Goal: Navigation & Orientation: Find specific page/section

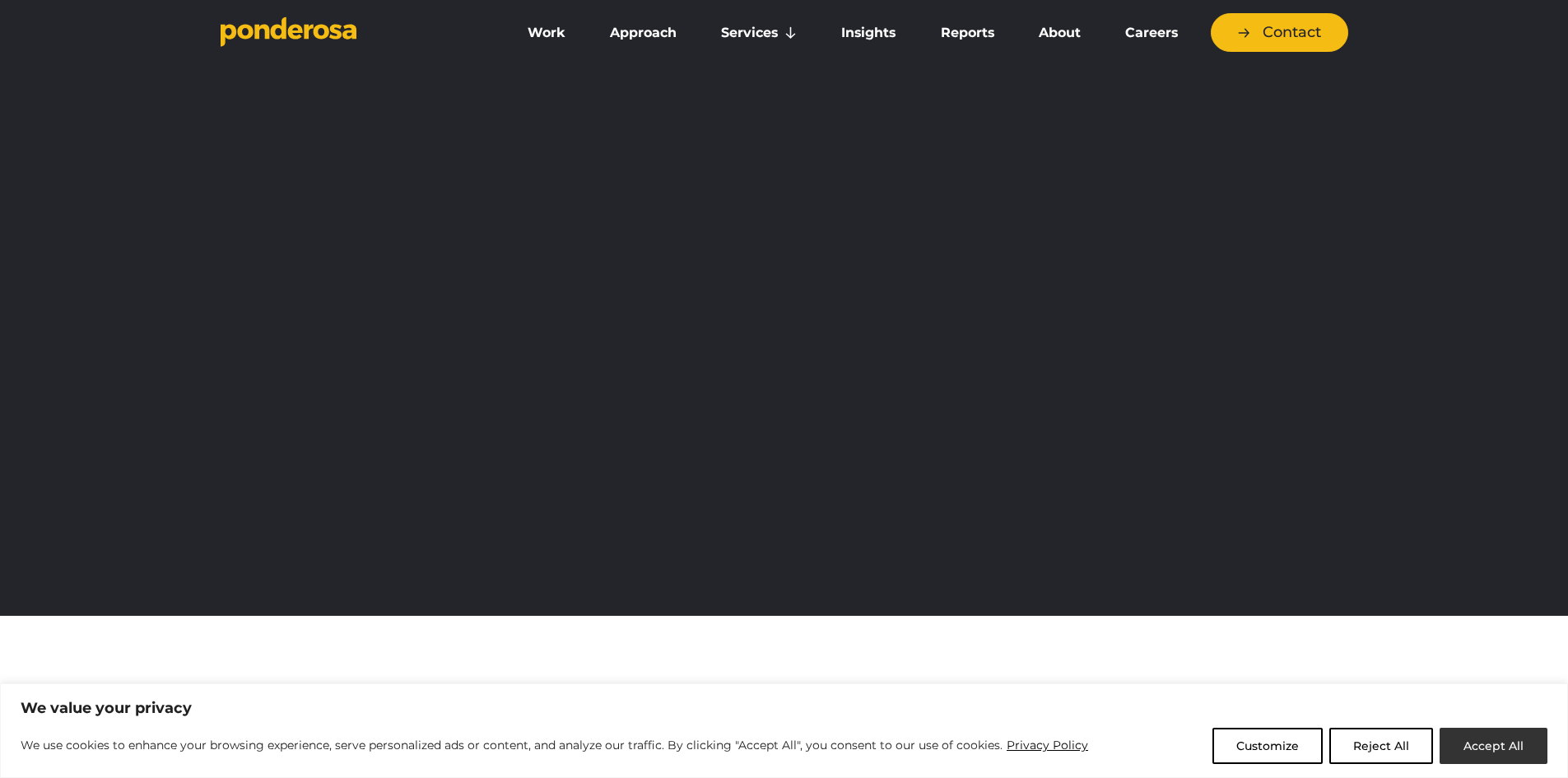
click at [1523, 748] on button "Accept All" at bounding box center [1493, 746] width 107 height 36
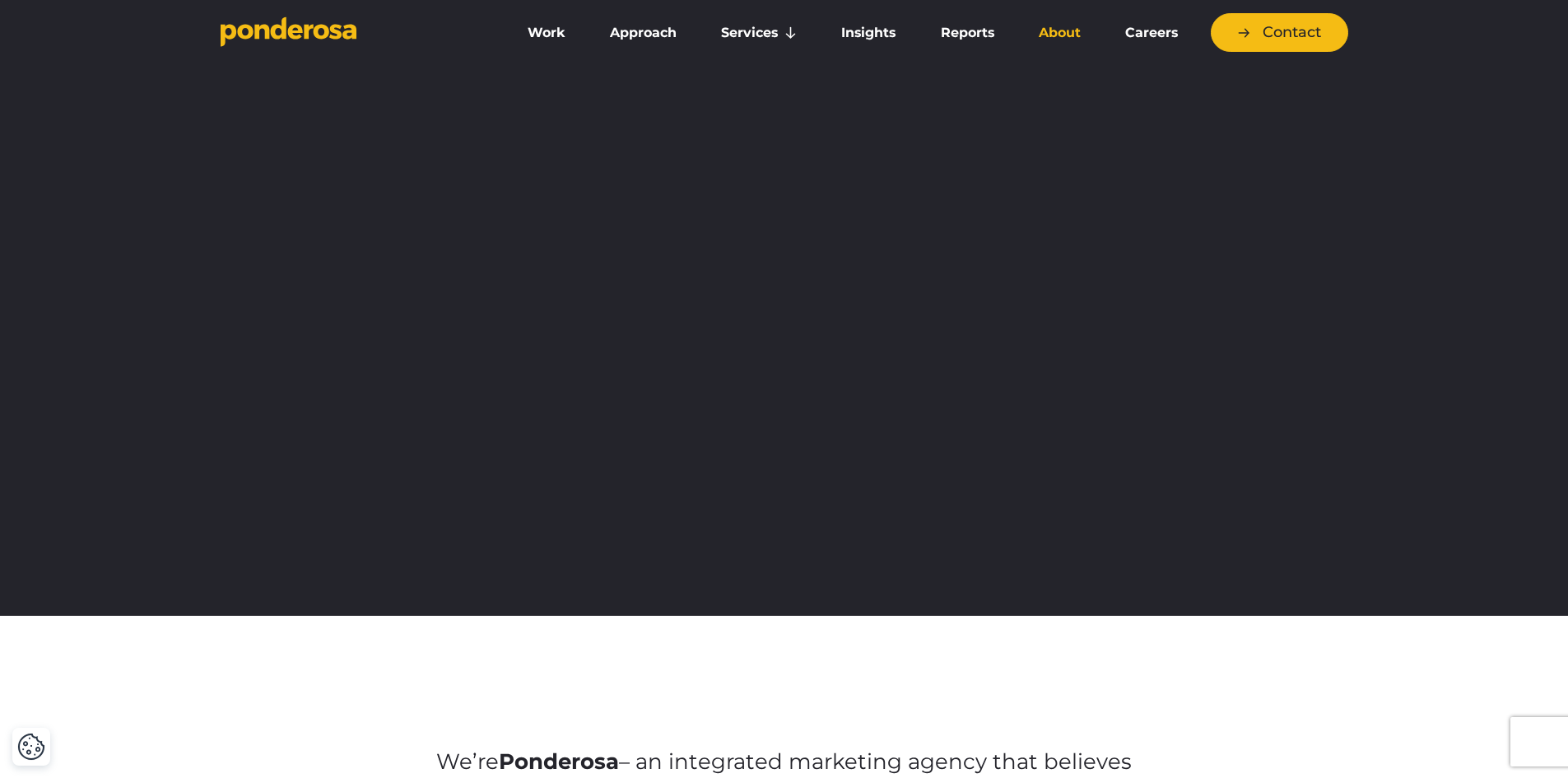
click at [1063, 39] on link "About" at bounding box center [1059, 32] width 80 height 35
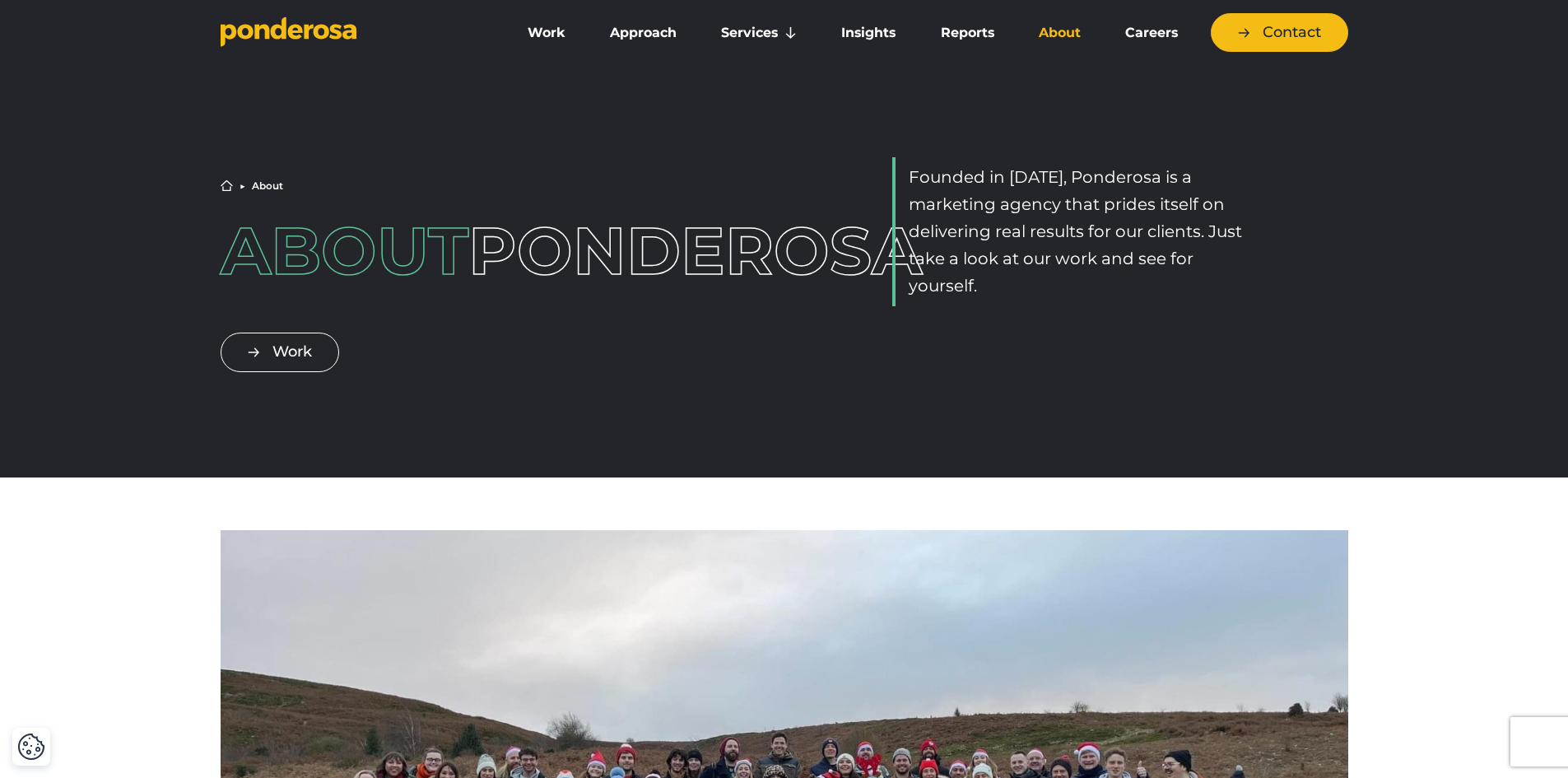
click at [1072, 38] on link "About" at bounding box center [1059, 32] width 80 height 35
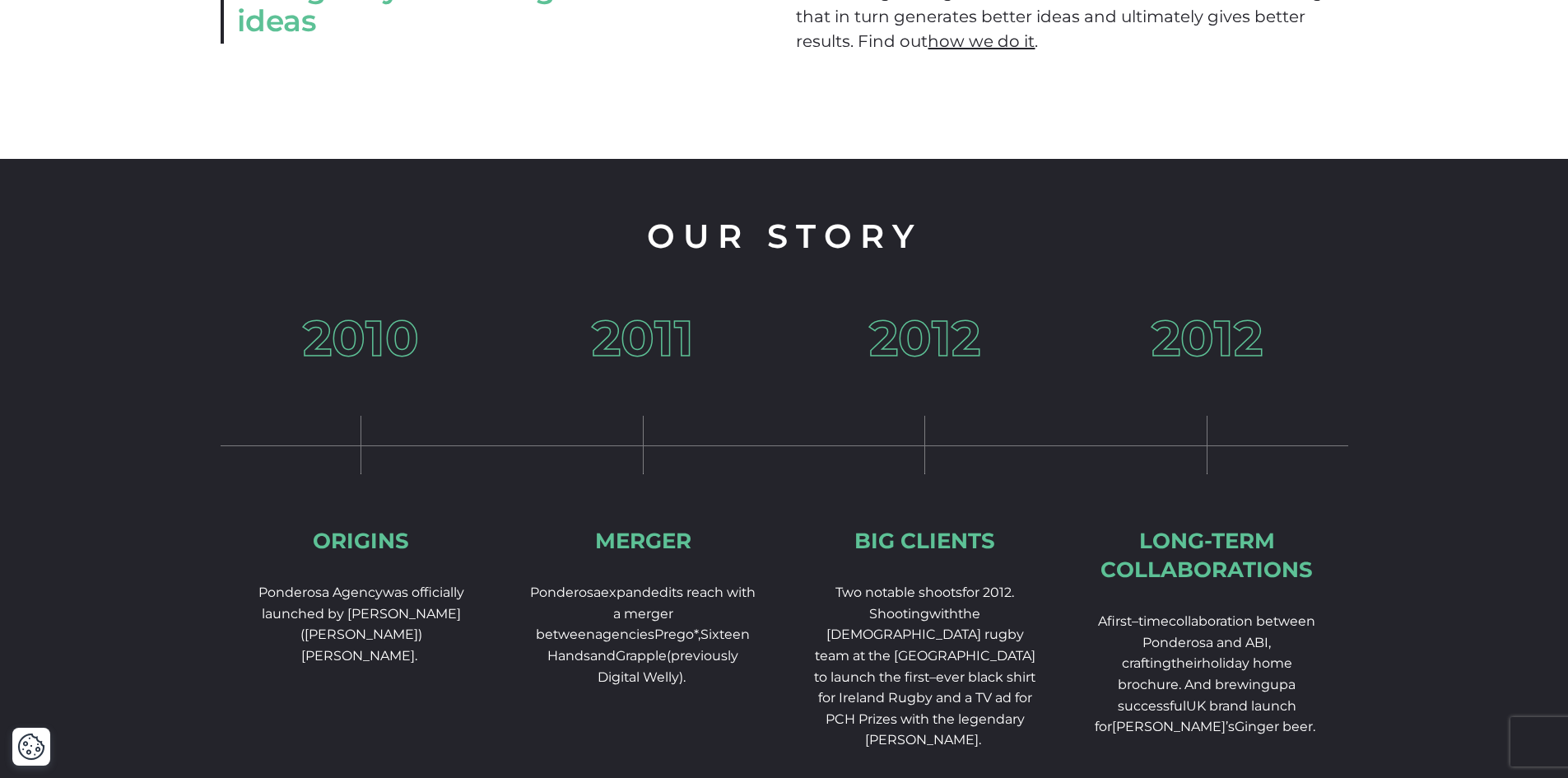
scroll to position [2470, 0]
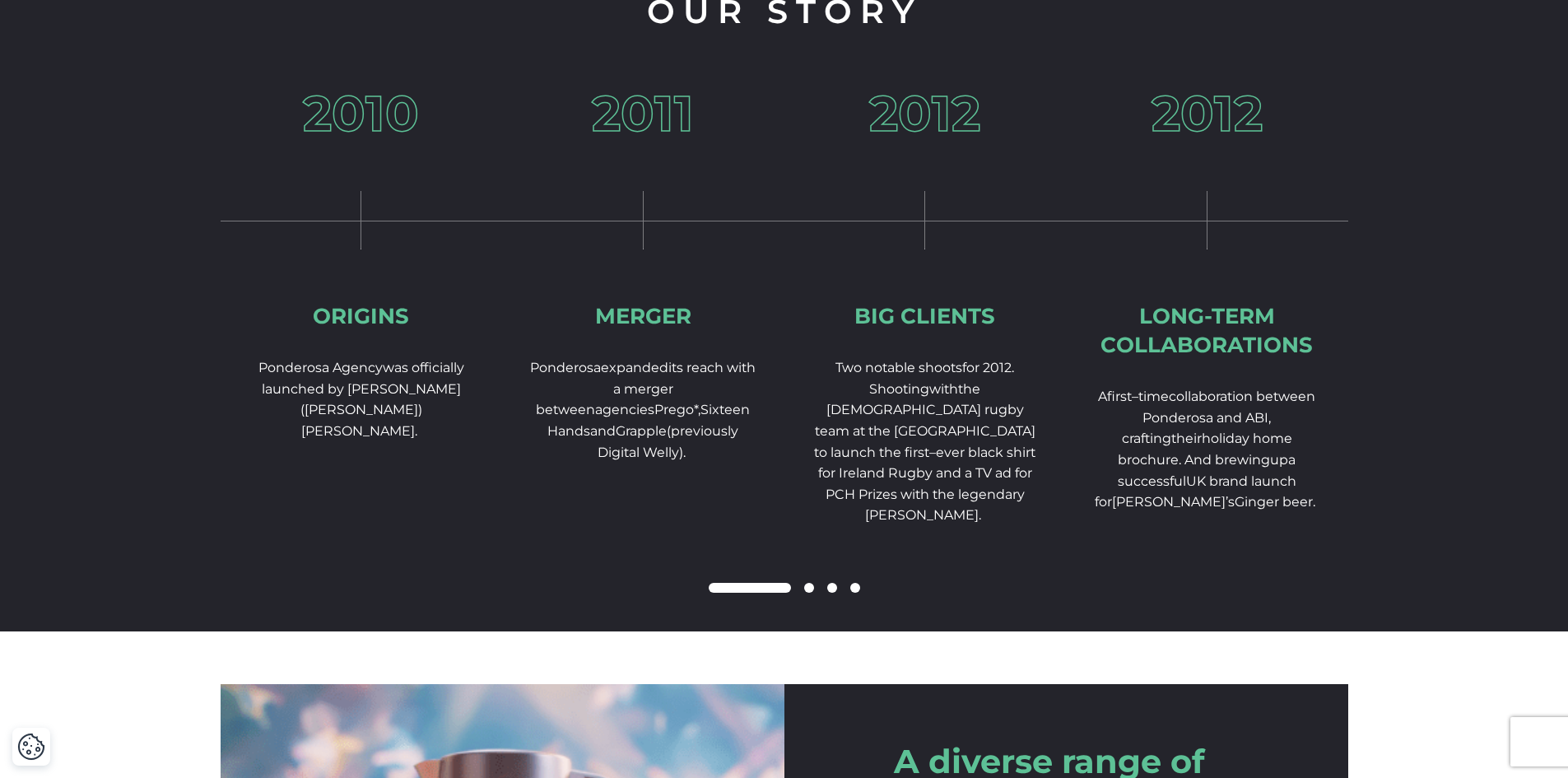
click at [1378, 326] on div "Our Story 2010 Origins Ponderosa Agency was officially launched by Richard (Mid…" at bounding box center [784, 283] width 1568 height 698
click at [807, 593] on span at bounding box center [809, 588] width 10 height 10
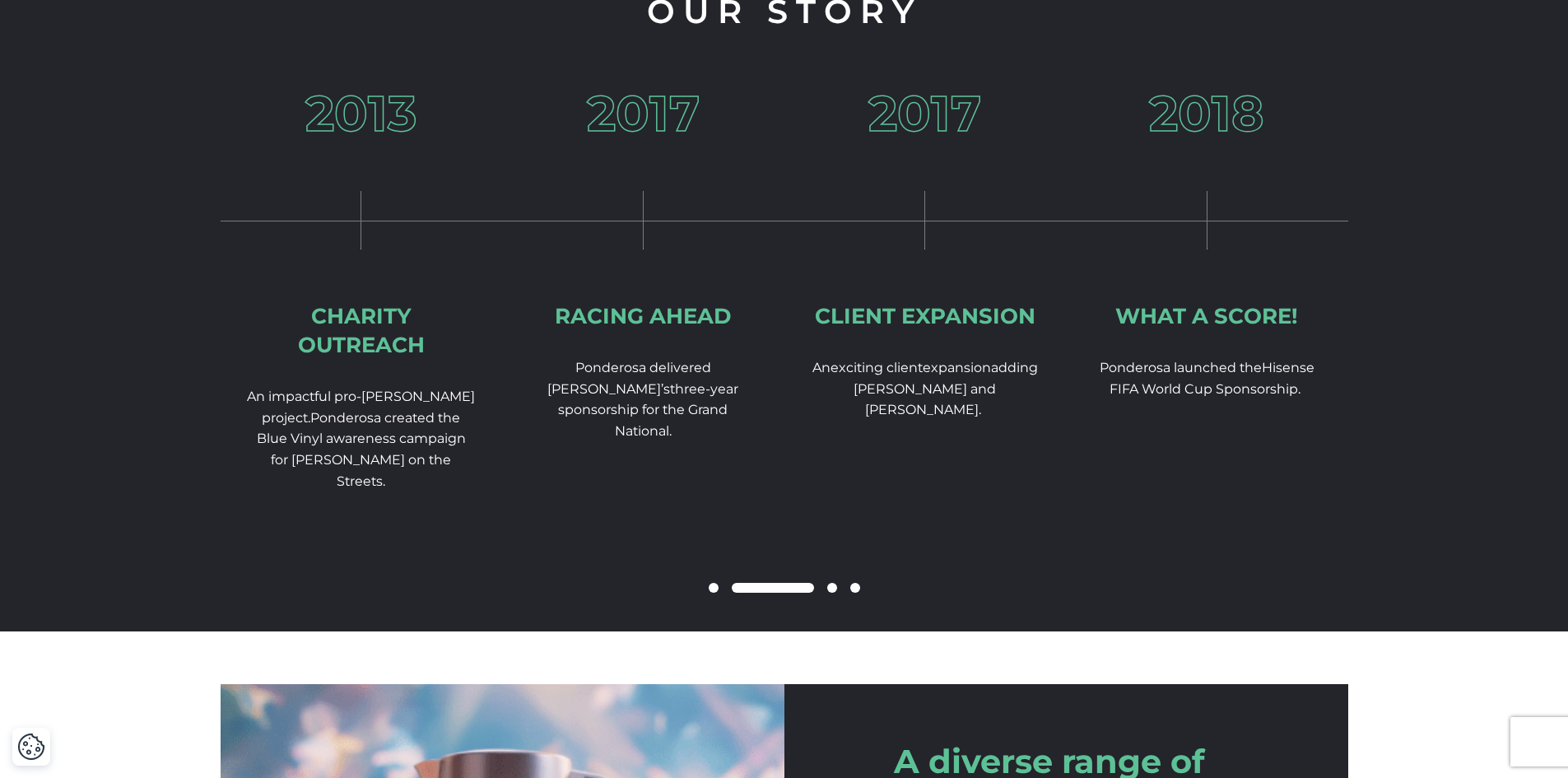
click at [834, 593] on span at bounding box center [833, 588] width 10 height 10
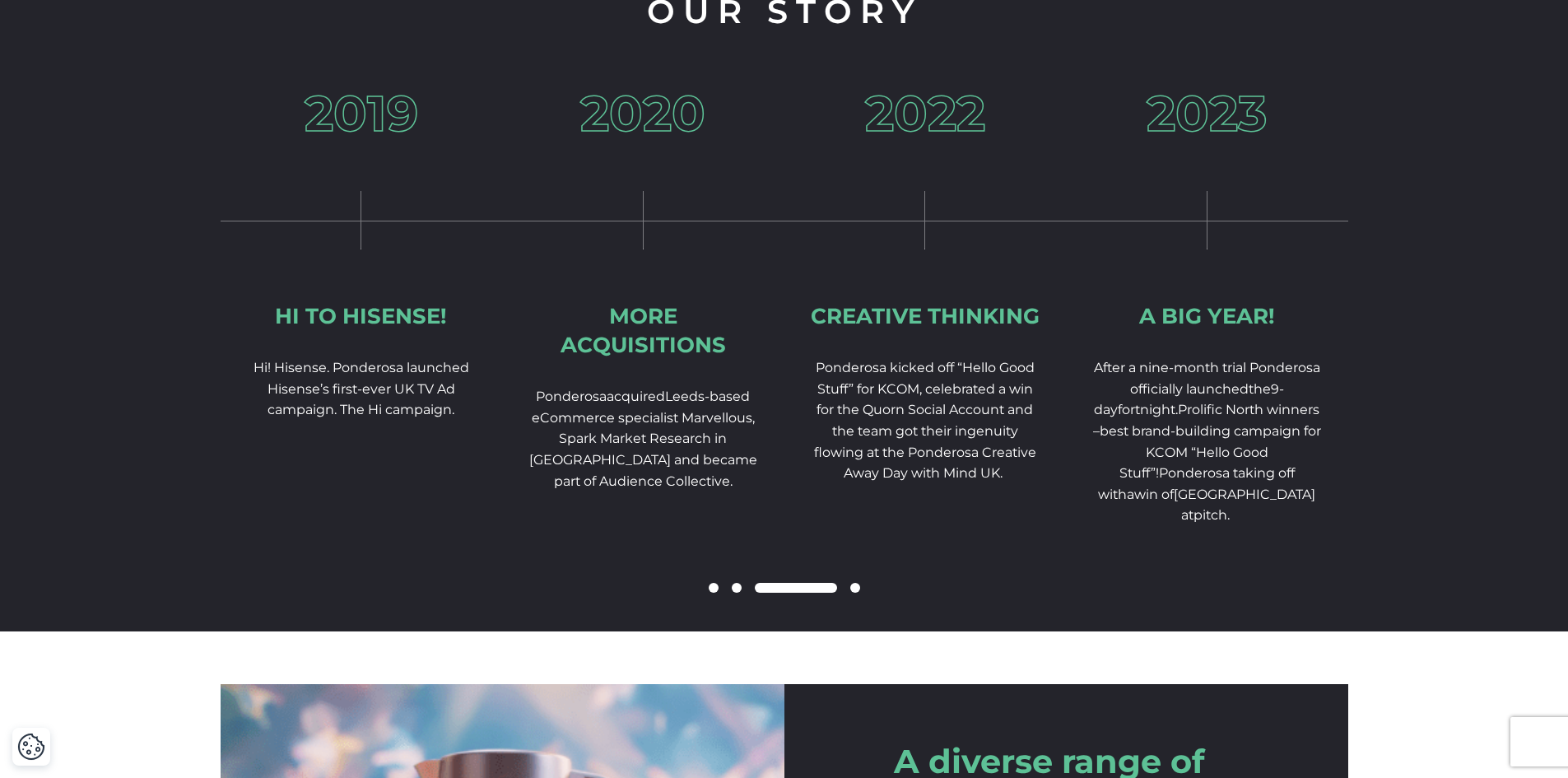
click at [855, 593] on span at bounding box center [856, 588] width 10 height 10
